Goal: Task Accomplishment & Management: Use online tool/utility

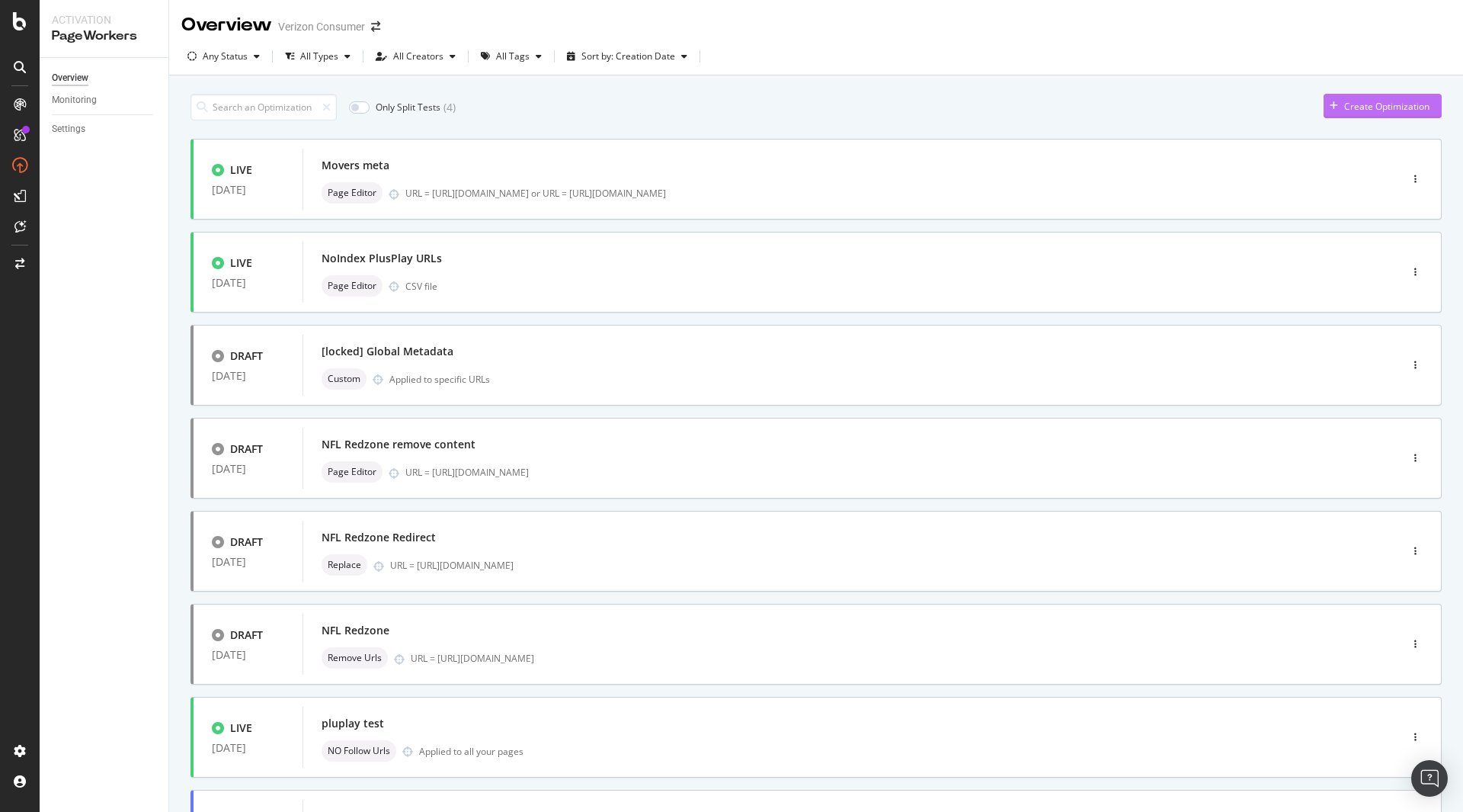
click at [1363, 106] on div "Create Optimization" at bounding box center [1387, 106] width 85 height 13
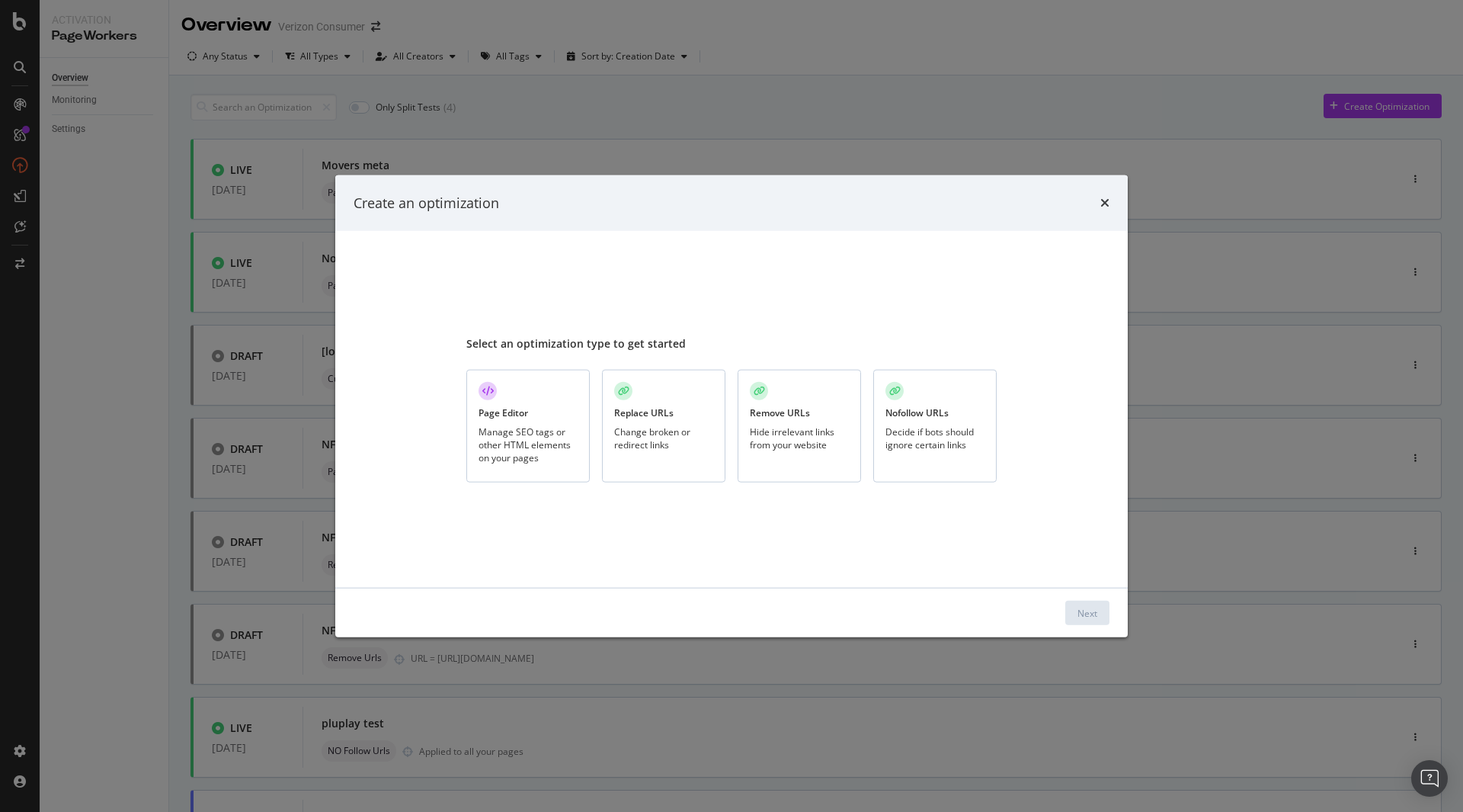
click at [1005, 107] on div "Create an optimization Select an optimization type to get started Page Editor M…" at bounding box center [731, 406] width 1463 height 812
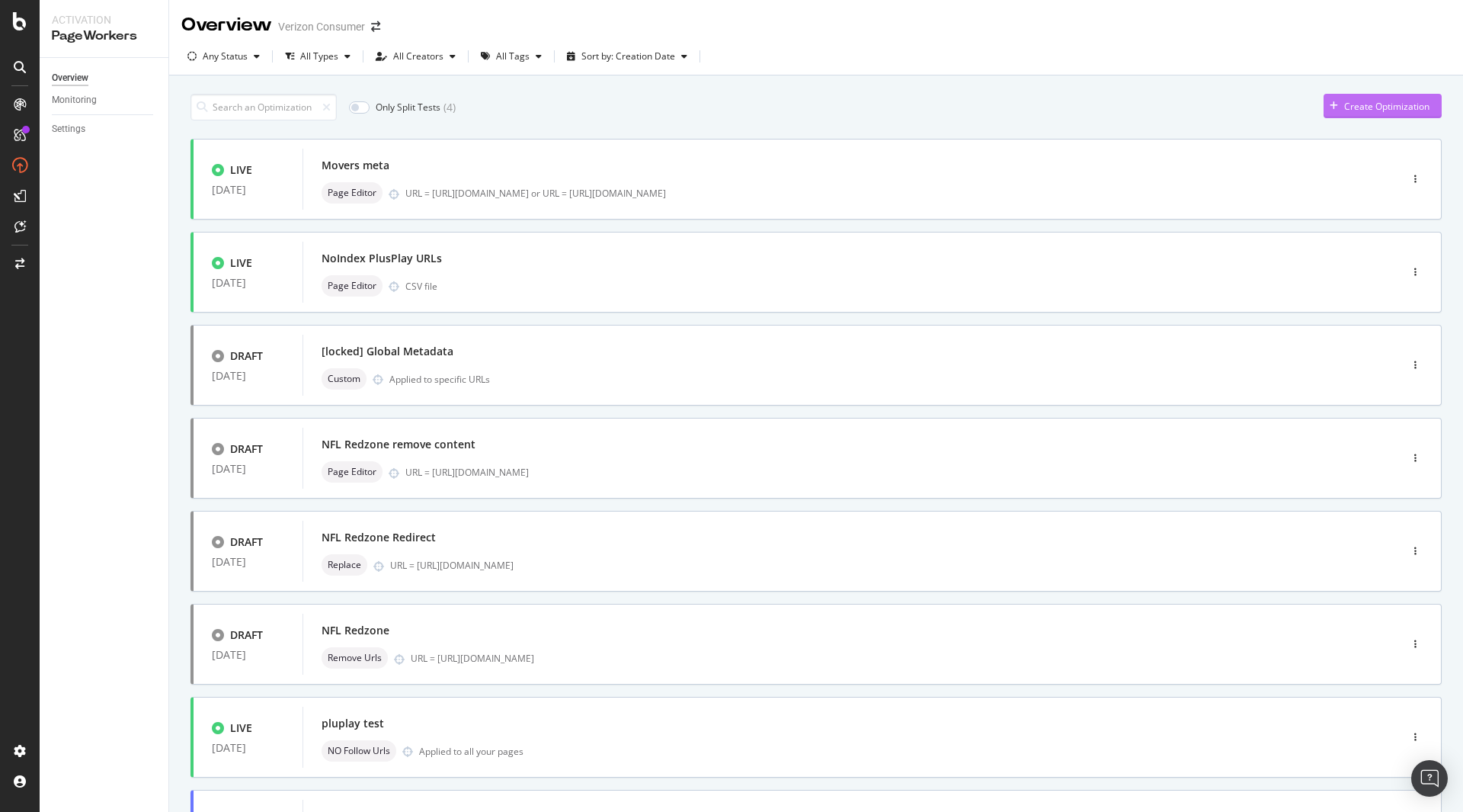
click at [1345, 101] on div "Create Optimization" at bounding box center [1387, 106] width 85 height 13
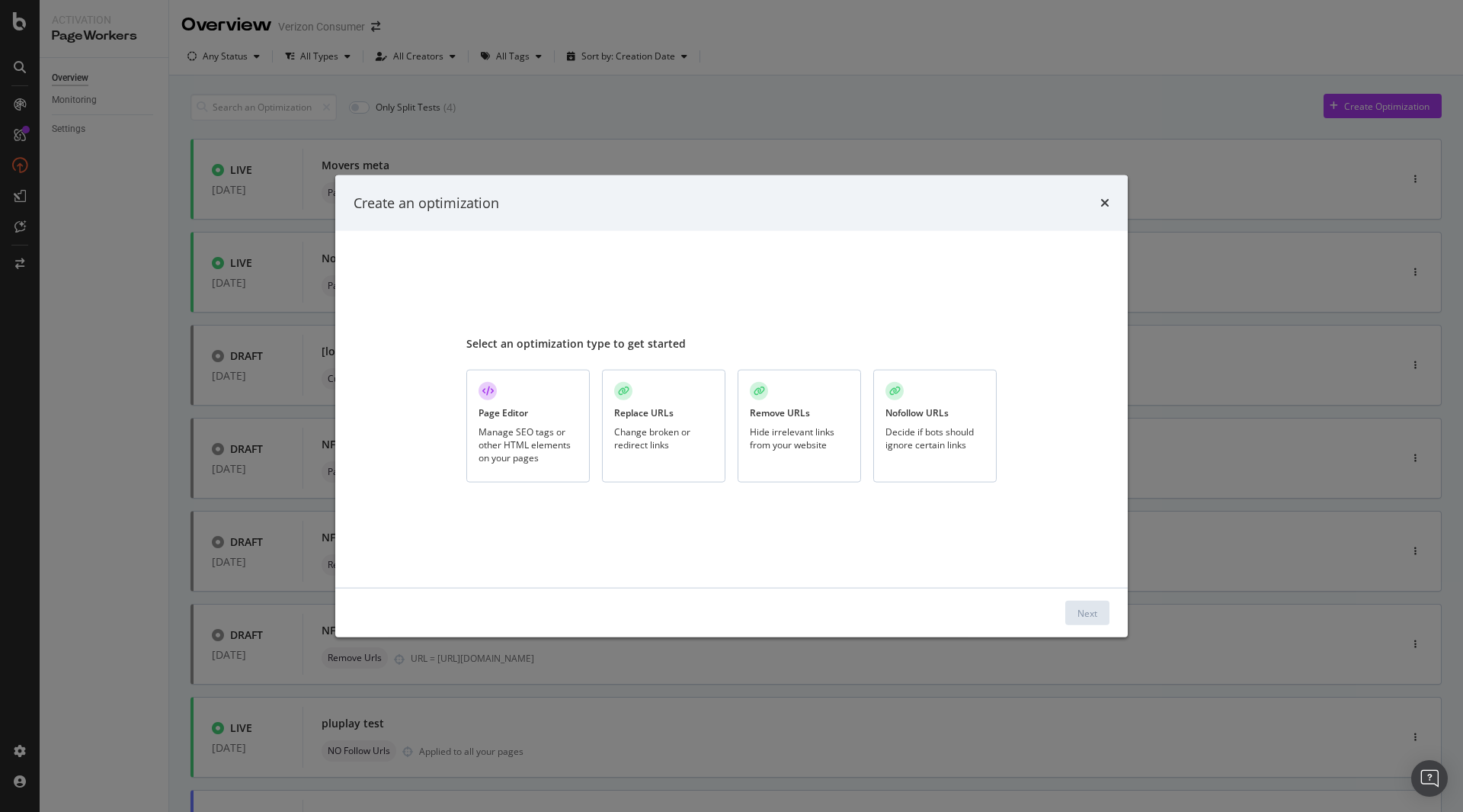
click at [779, 457] on div "Remove URLs Hide irrelevant links from your website" at bounding box center [799, 426] width 123 height 114
click at [1093, 615] on div "Next" at bounding box center [1087, 612] width 19 height 13
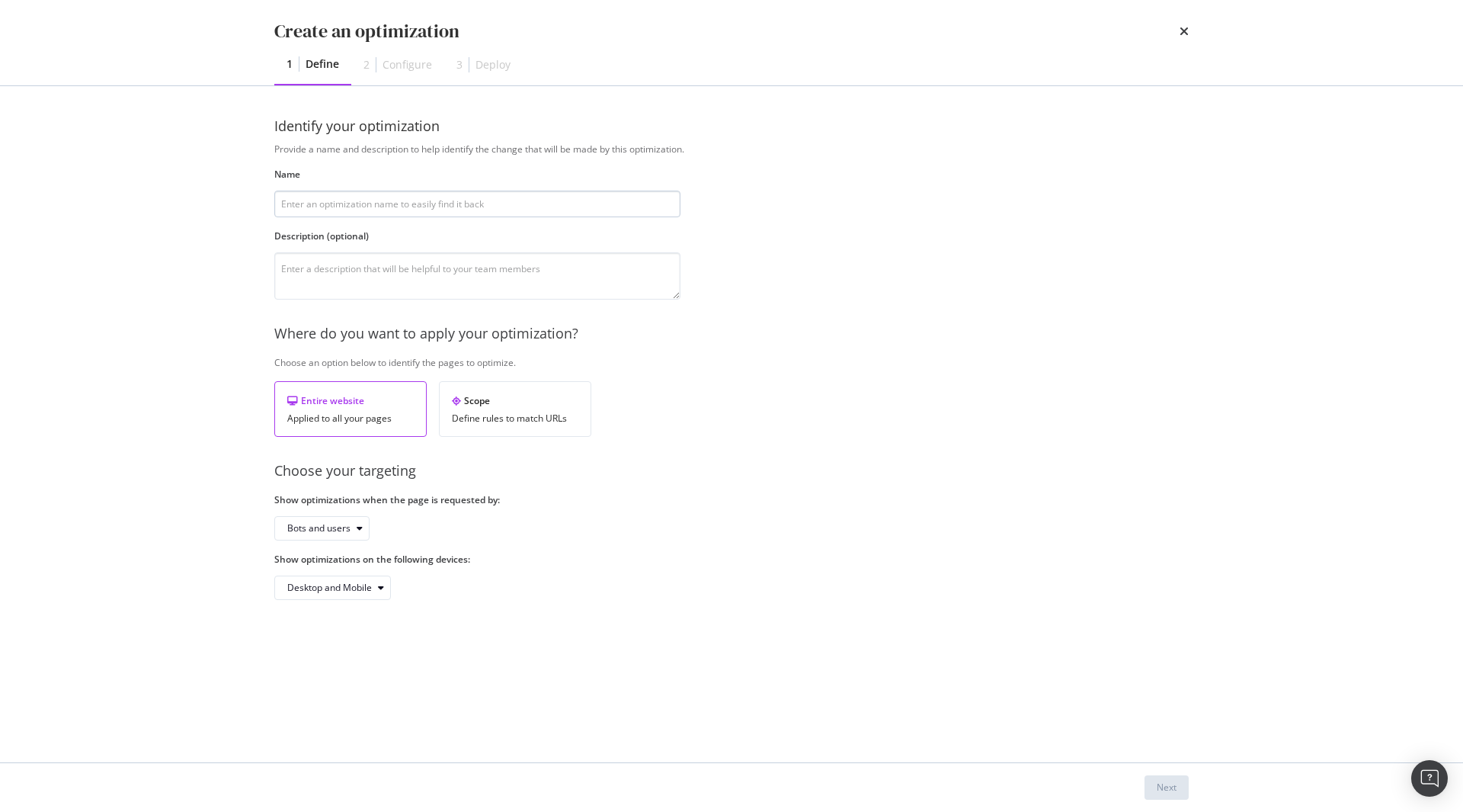
click at [410, 202] on input "modal" at bounding box center [477, 204] width 406 height 27
type input "Remove old billing page"
click at [553, 410] on div "Scope Define rules to match URLs" at bounding box center [515, 409] width 153 height 56
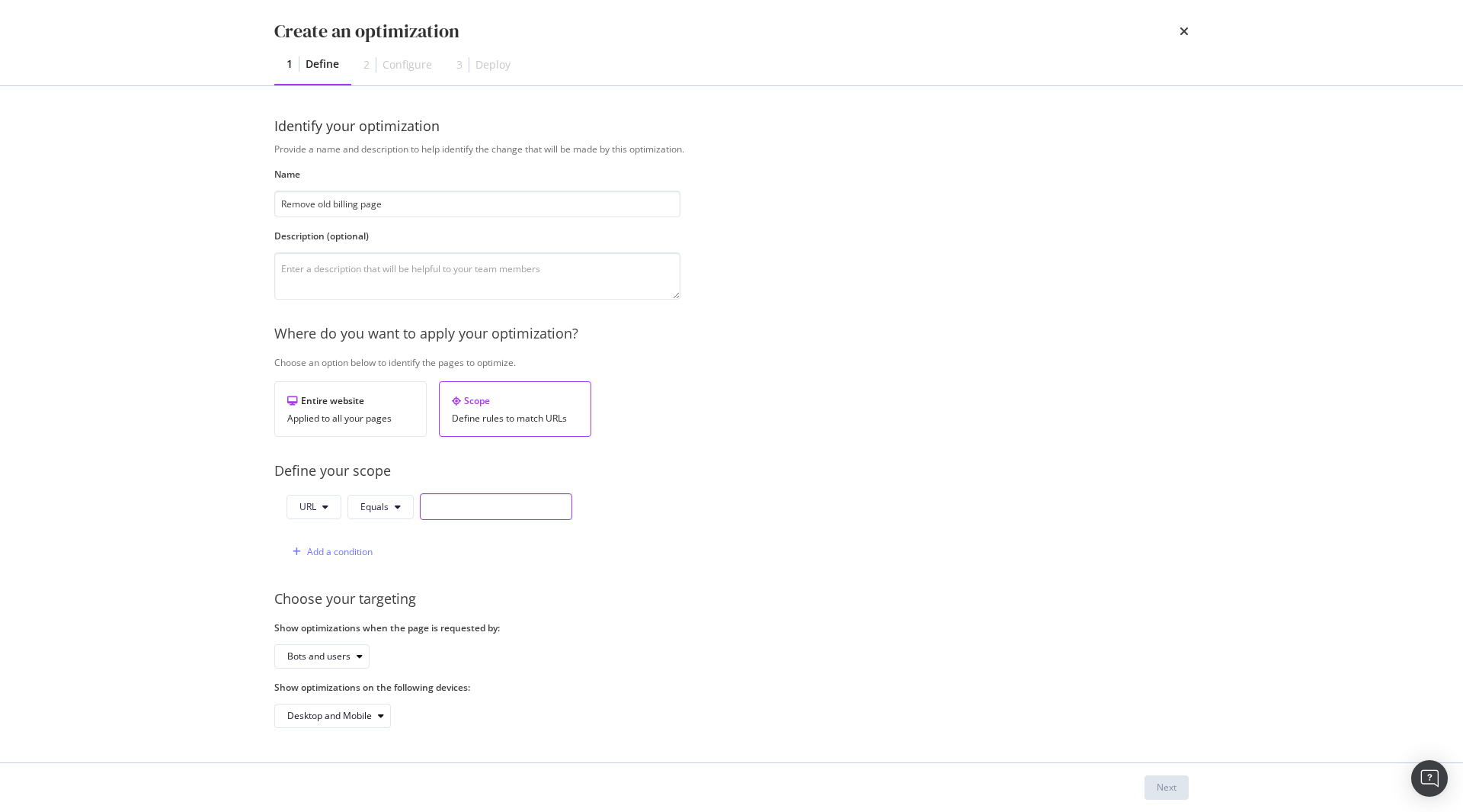
click at [474, 517] on input "modal" at bounding box center [496, 506] width 153 height 27
paste input "[URL][DOMAIN_NAME]"
type input "[URL][DOMAIN_NAME]"
click at [1173, 780] on div "Next" at bounding box center [1167, 787] width 19 height 23
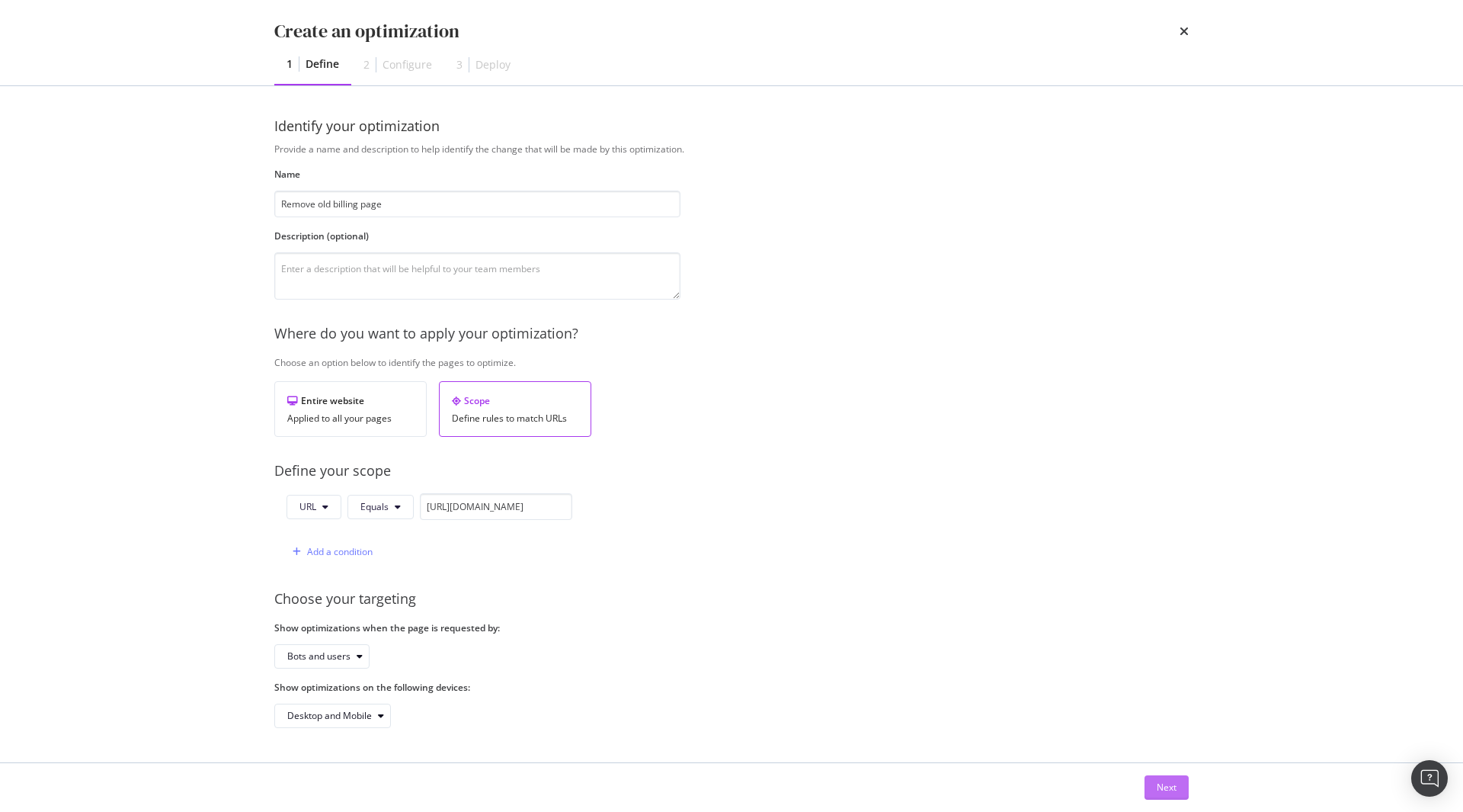
scroll to position [0, 0]
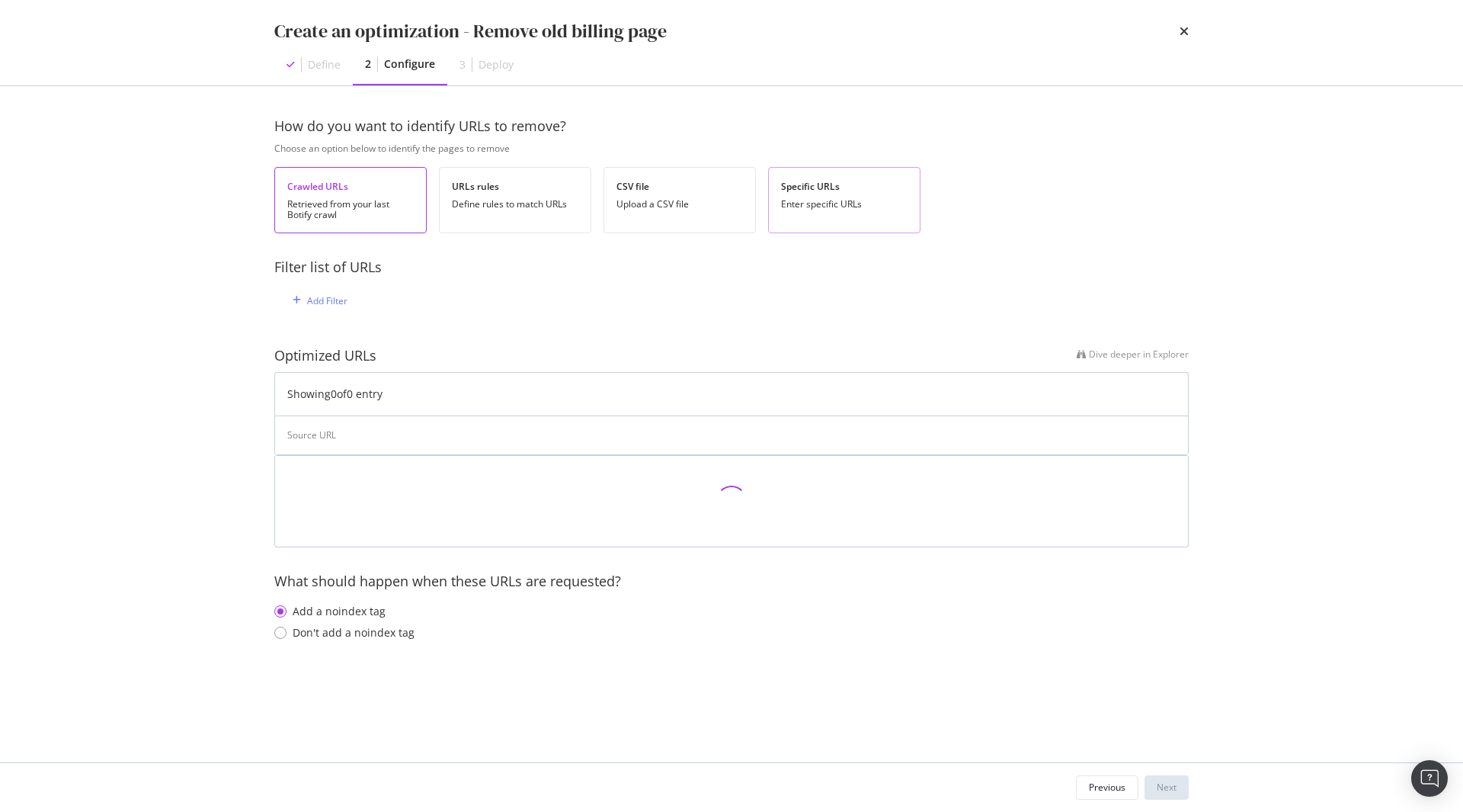
click at [858, 210] on div "Specific URLs Enter specific URLs" at bounding box center [844, 200] width 153 height 67
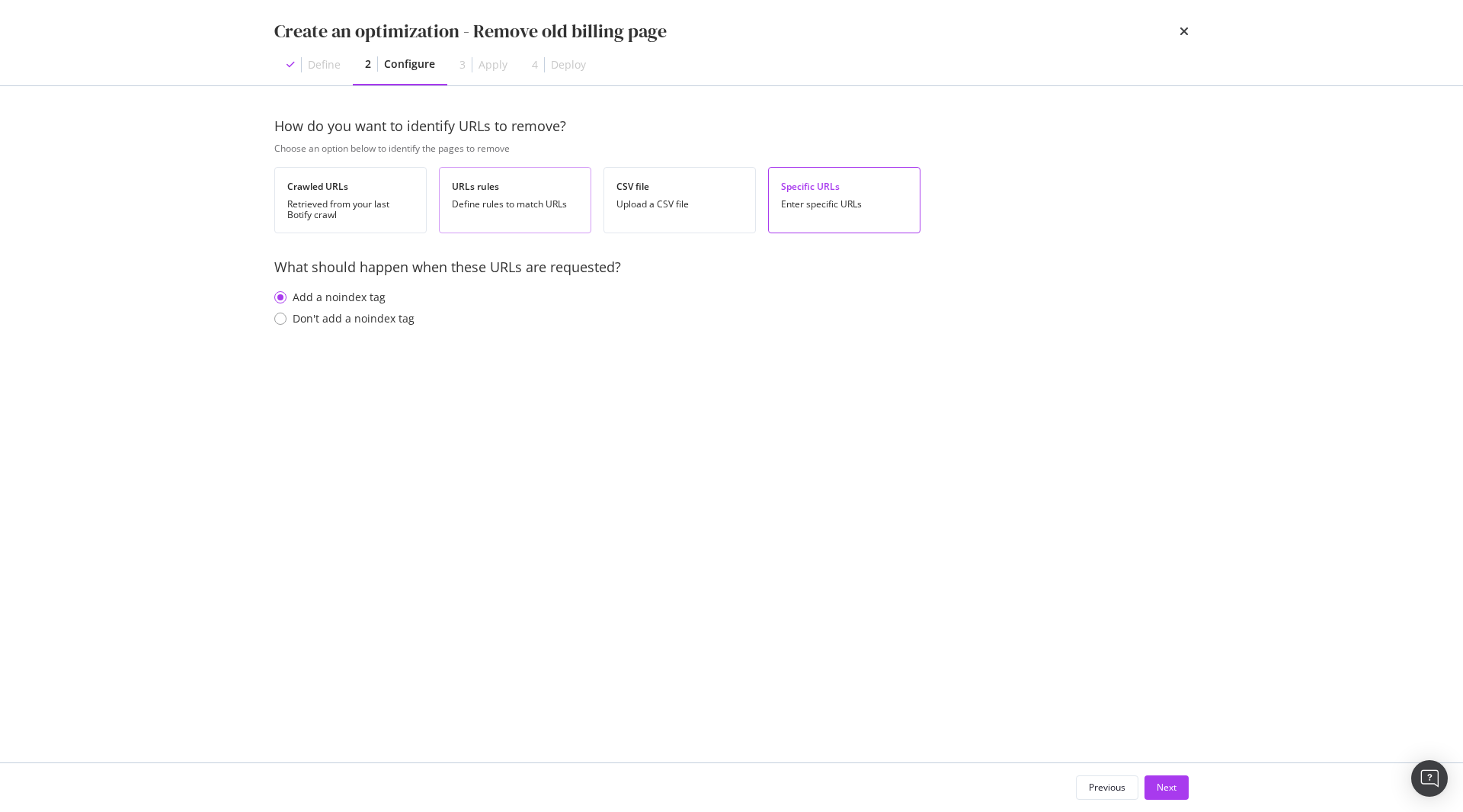
click at [503, 191] on div "URLs rules" at bounding box center [515, 186] width 127 height 13
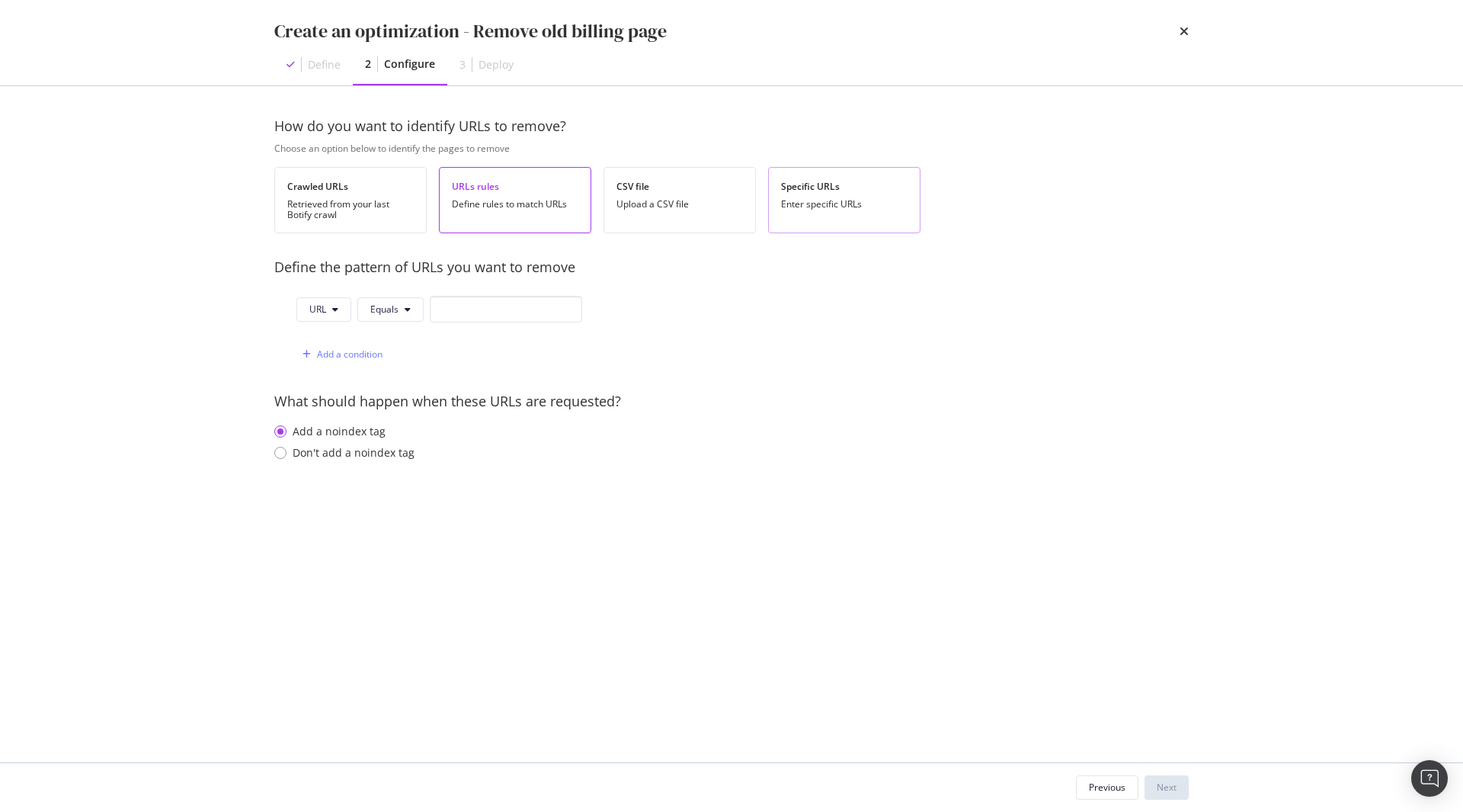
click at [828, 178] on div "Specific URLs Enter specific URLs" at bounding box center [844, 200] width 153 height 67
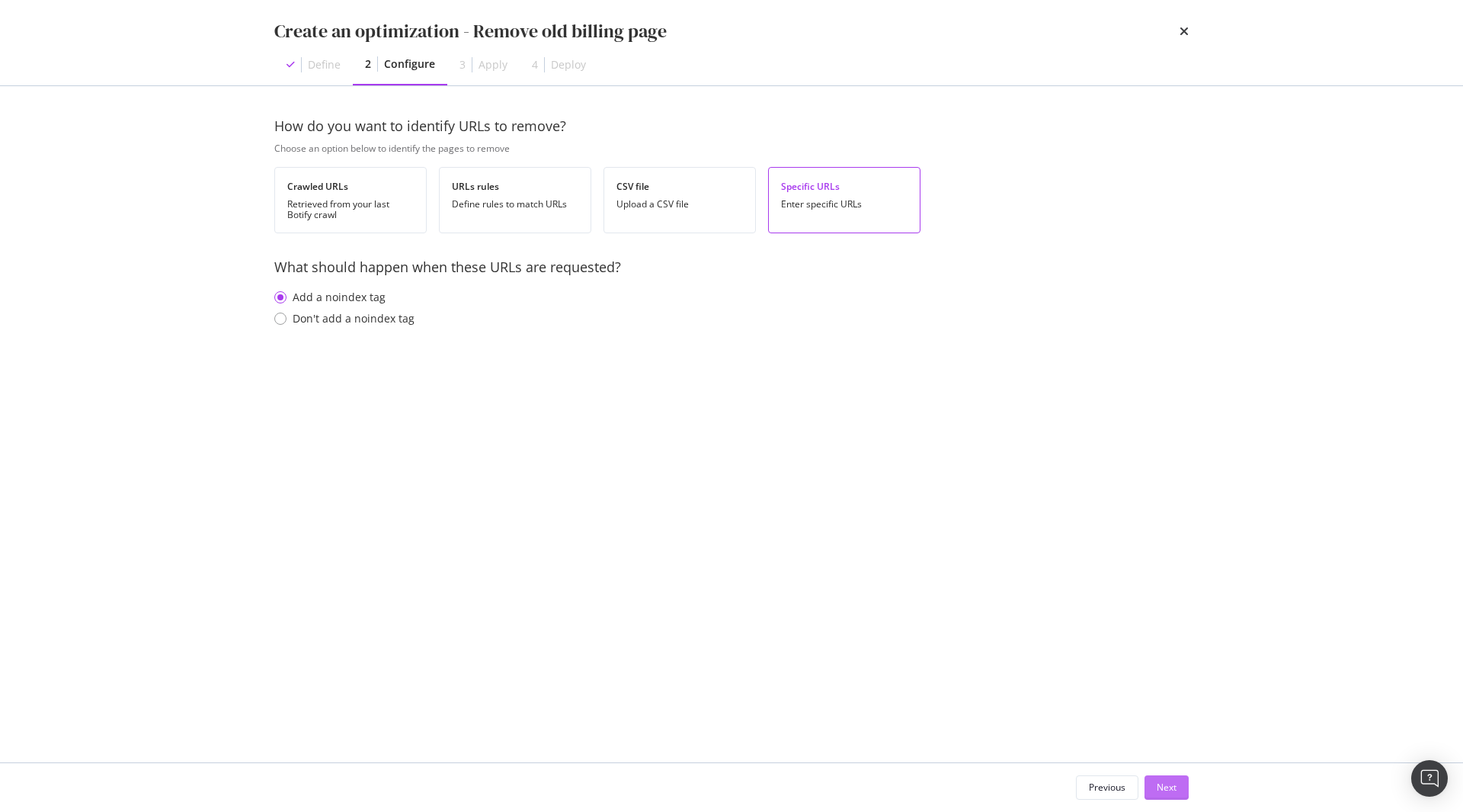
click at [1174, 798] on div "Next" at bounding box center [1167, 787] width 19 height 23
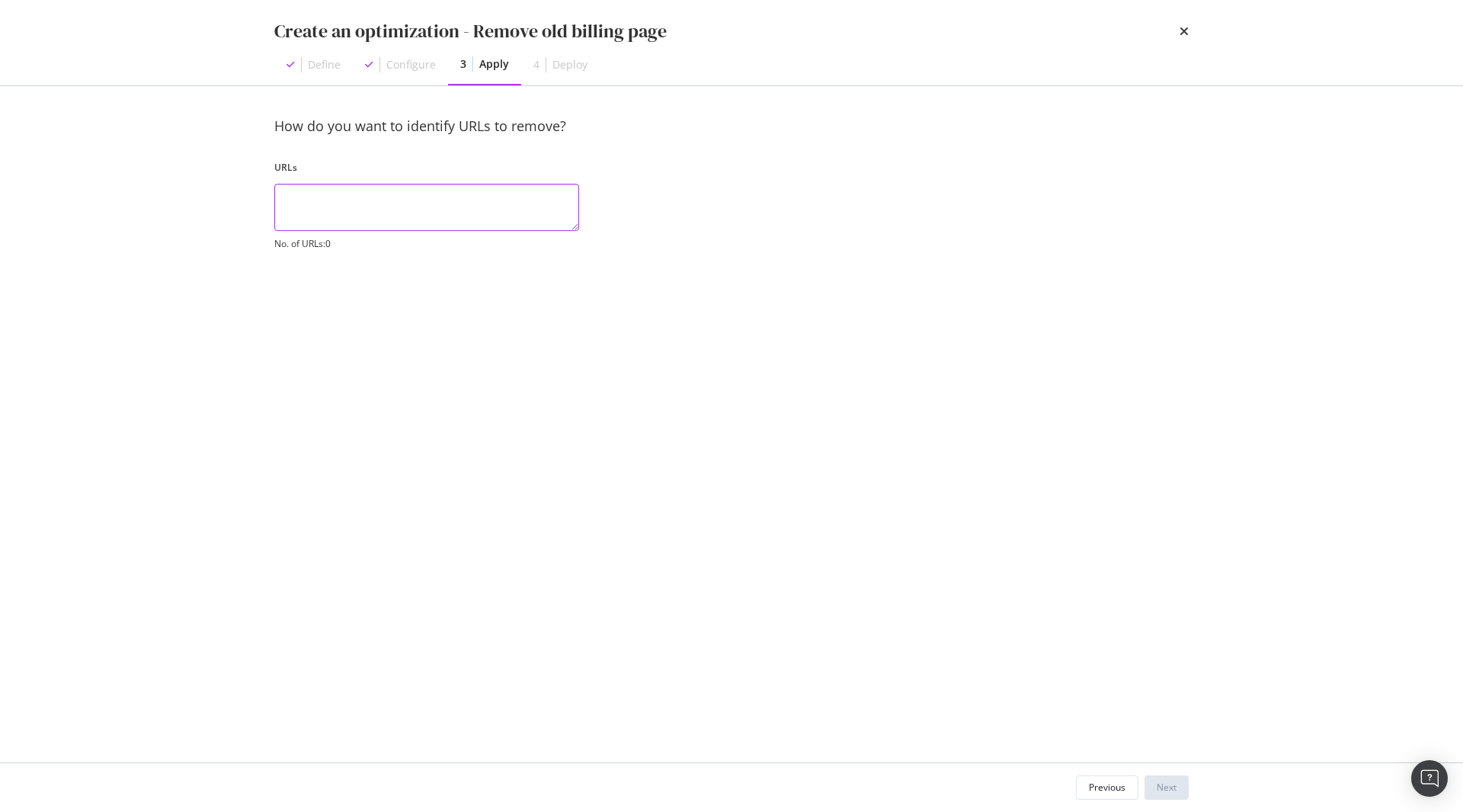
click at [408, 223] on textarea "modal" at bounding box center [426, 208] width 305 height 47
paste textarea "[URL][DOMAIN_NAME]"
type textarea "[URL][DOMAIN_NAME]"
click at [1179, 788] on button "Next" at bounding box center [1167, 787] width 44 height 24
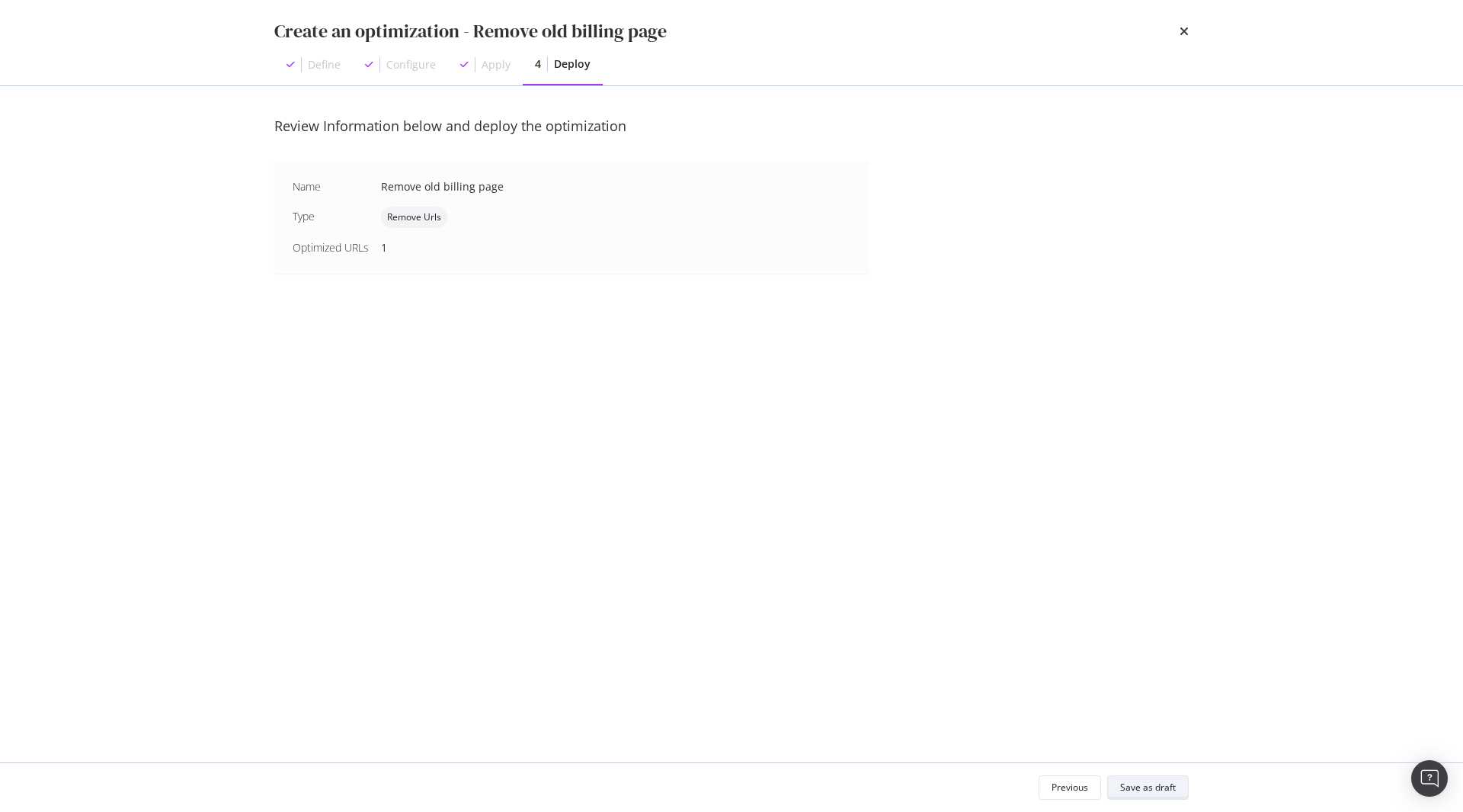
click at [1168, 788] on div "Save as draft" at bounding box center [1148, 787] width 56 height 13
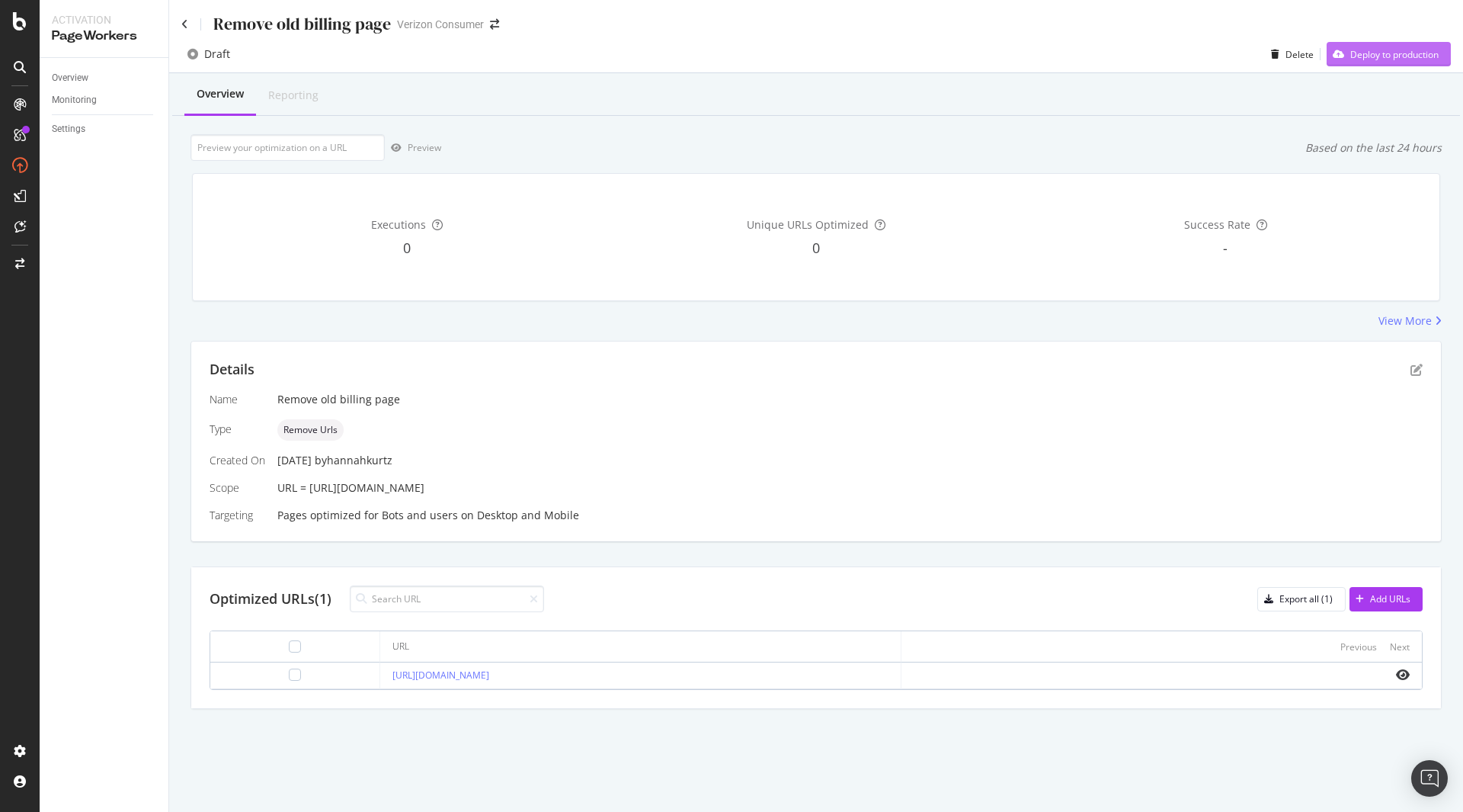
click at [1400, 59] on div "Deploy to production" at bounding box center [1395, 54] width 89 height 13
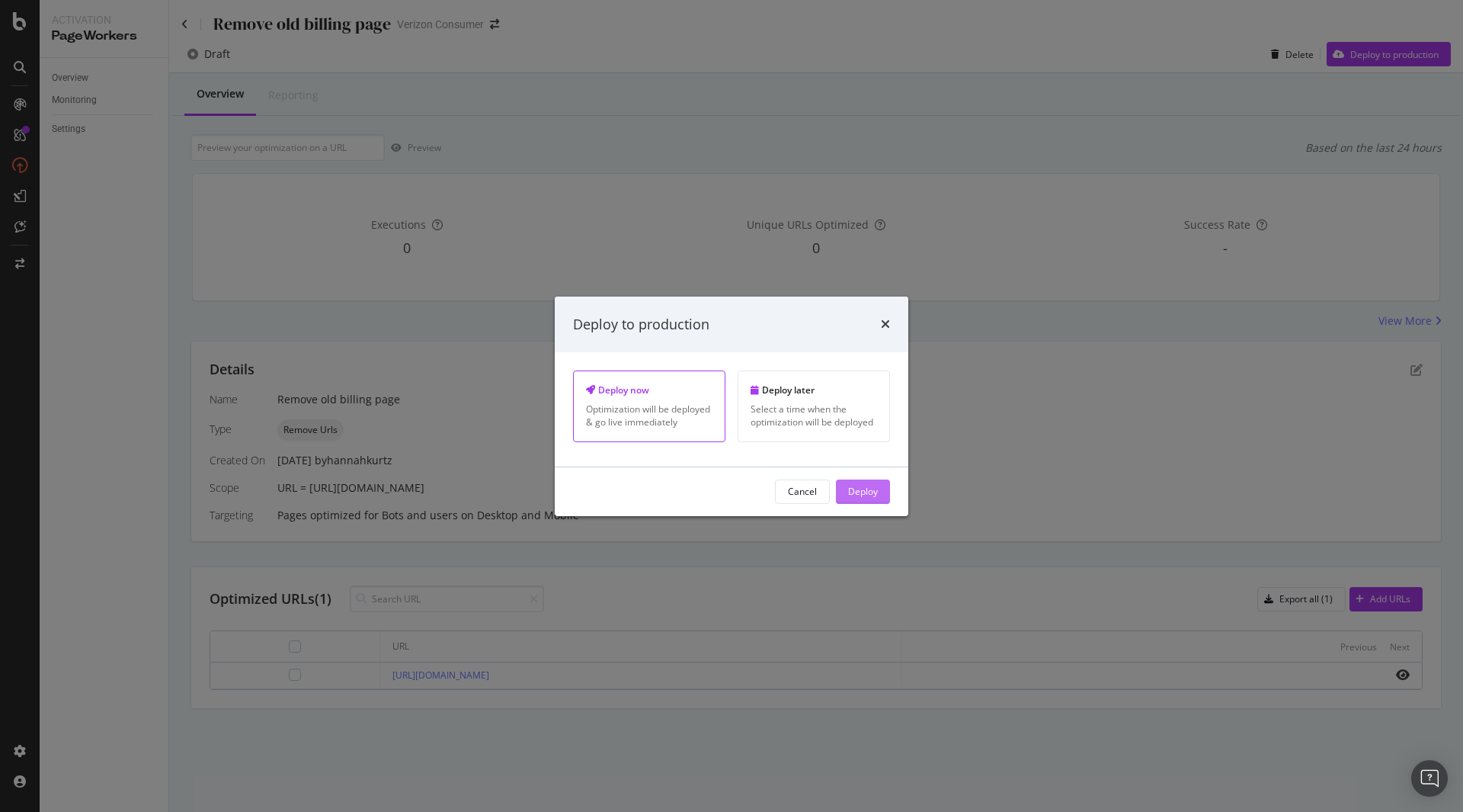
click at [874, 495] on div "Deploy" at bounding box center [863, 490] width 30 height 13
